Goal: Task Accomplishment & Management: Use online tool/utility

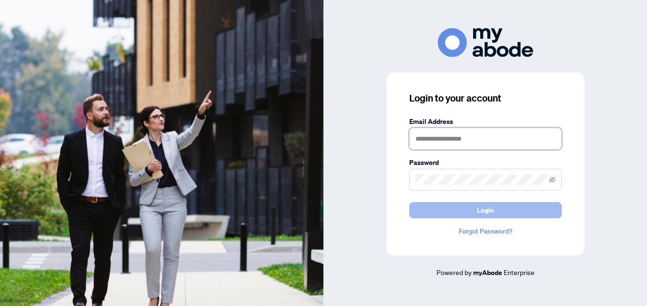
type input "**********"
click at [421, 209] on button "Login" at bounding box center [485, 210] width 152 height 16
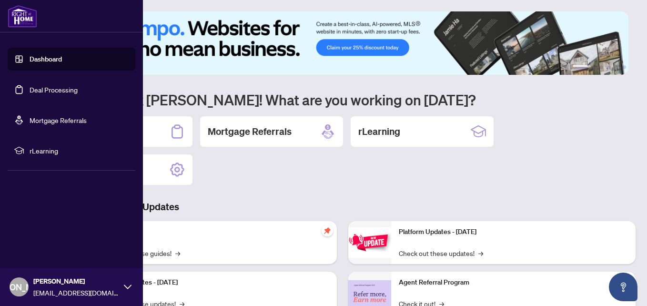
click at [31, 89] on link "Deal Processing" at bounding box center [54, 89] width 48 height 9
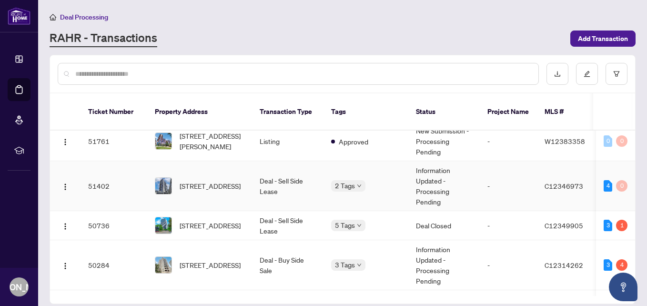
scroll to position [191, 0]
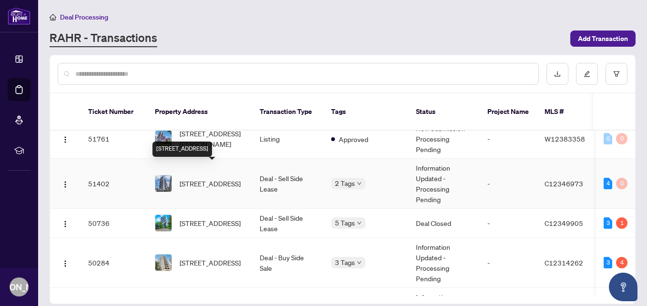
click at [214, 178] on span "[STREET_ADDRESS]" at bounding box center [210, 183] width 61 height 10
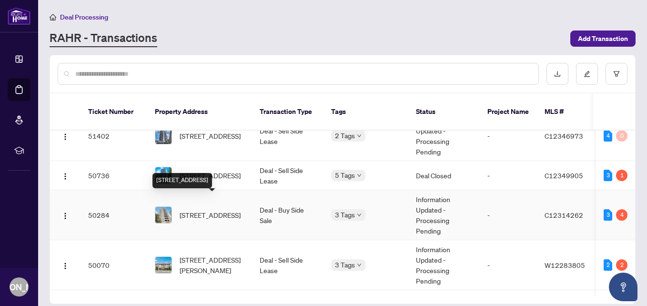
click at [212, 210] on span "[STREET_ADDRESS]" at bounding box center [210, 215] width 61 height 10
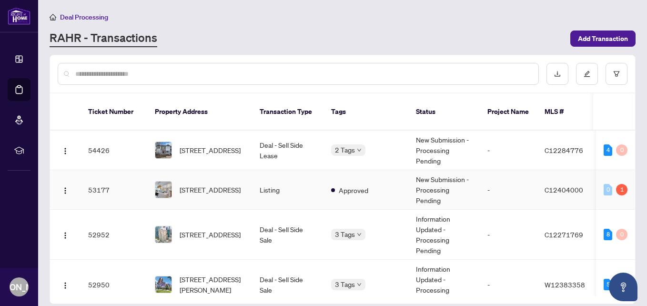
scroll to position [48, 0]
